Goal: Task Accomplishment & Management: Use online tool/utility

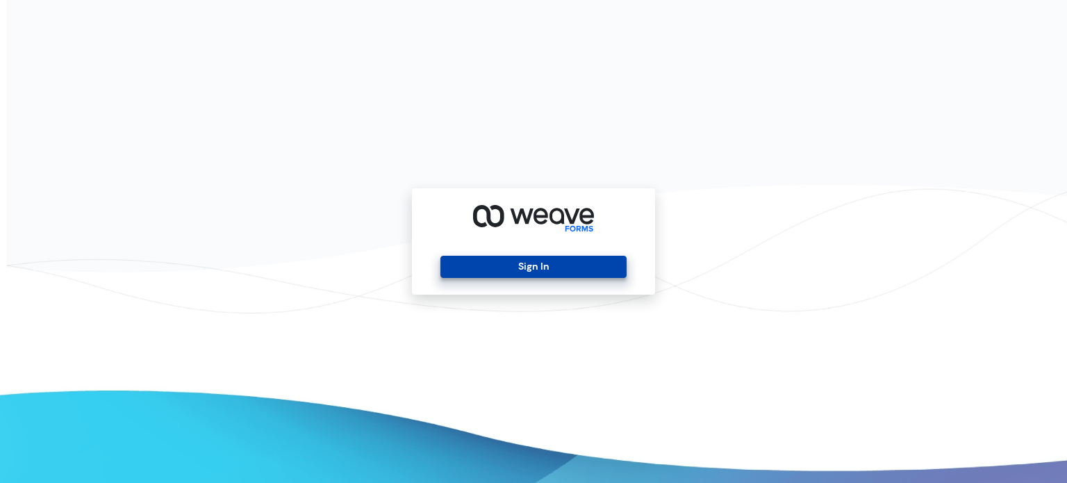
click at [501, 267] on button "Sign In" at bounding box center [532, 267] width 185 height 22
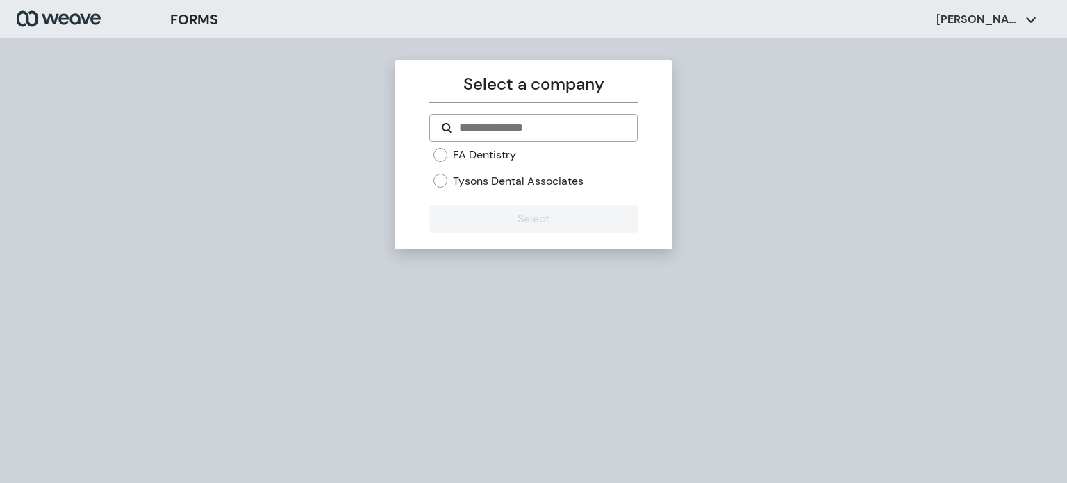
click at [451, 181] on div "Tysons Dental Associates" at bounding box center [535, 181] width 204 height 15
click at [468, 180] on label "Tysons Dental Associates" at bounding box center [518, 181] width 131 height 15
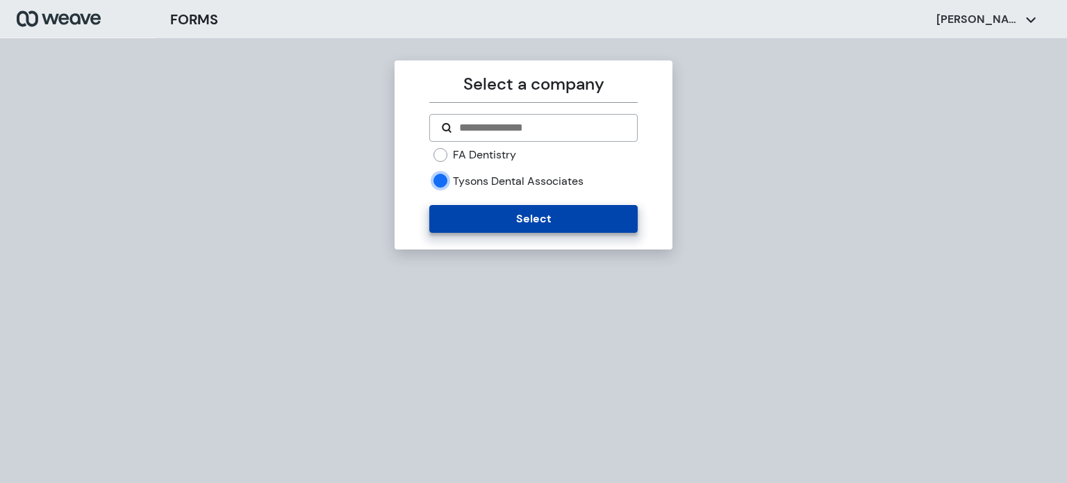
click at [478, 222] on button "Select" at bounding box center [533, 219] width 208 height 28
